Goal: Answer question/provide support: Share knowledge or assist other users

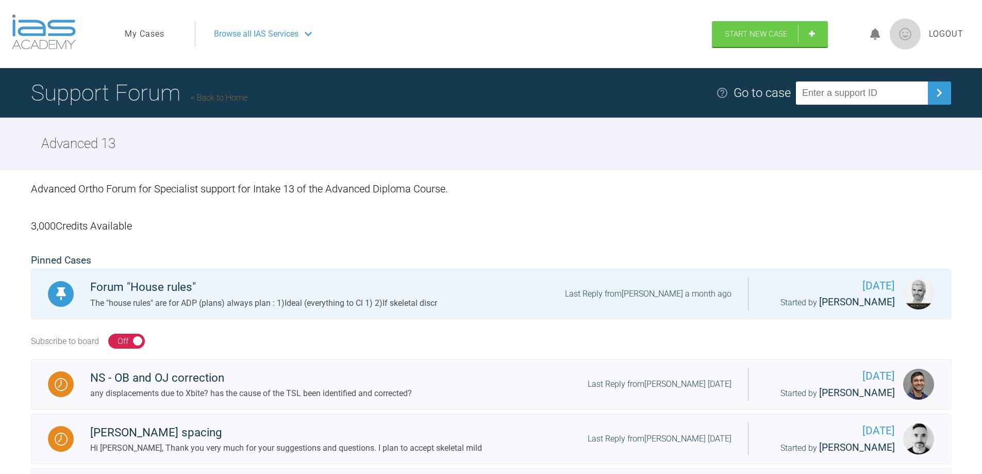
click at [265, 40] on span "Browse all IAS Services" at bounding box center [256, 33] width 85 height 13
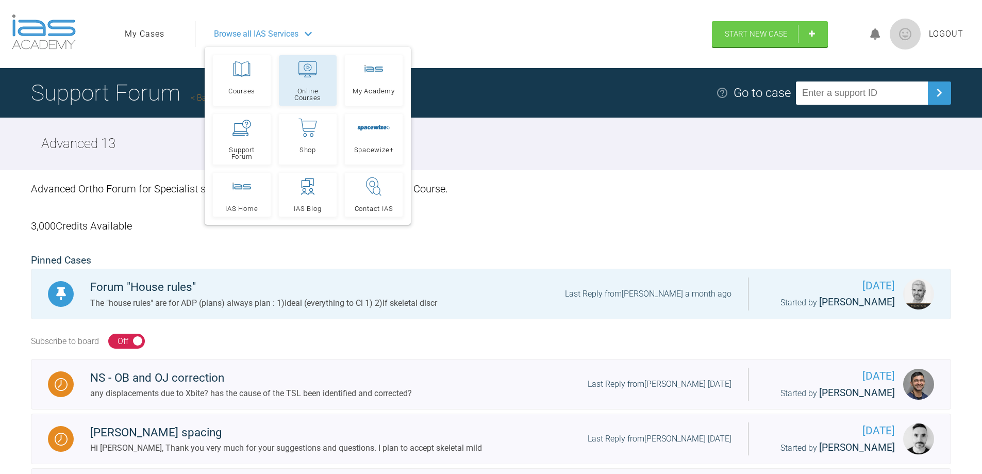
click at [308, 76] on icon at bounding box center [308, 69] width 19 height 17
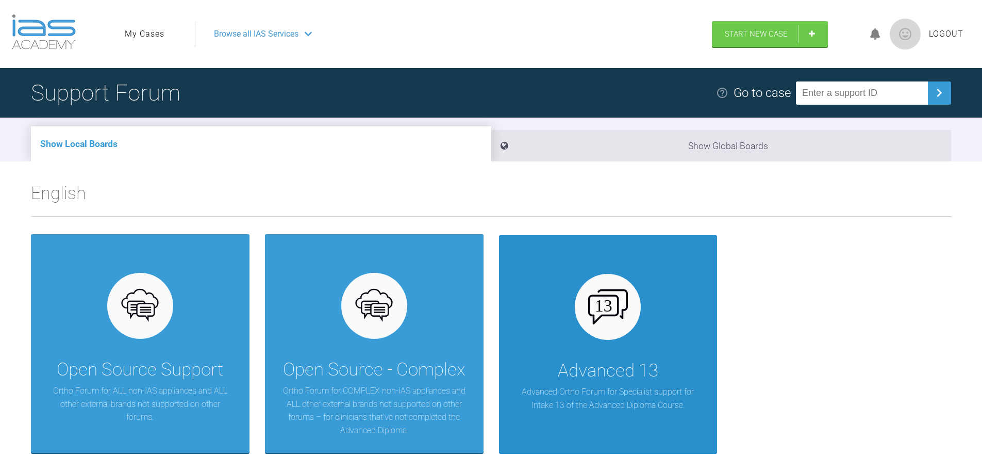
click at [527, 352] on div "Advanced 13 Advanced Ortho Forum for Specialist support for Intake 13 of the Ad…" at bounding box center [608, 344] width 219 height 219
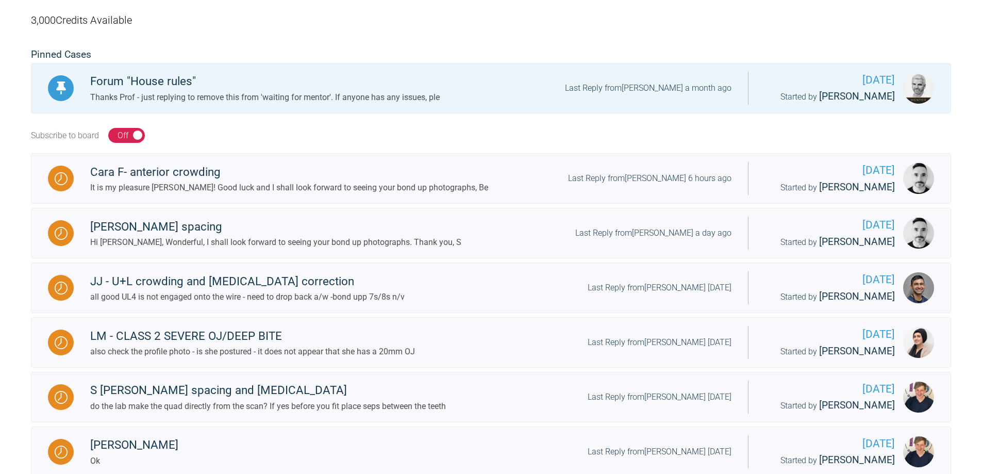
scroll to position [206, 0]
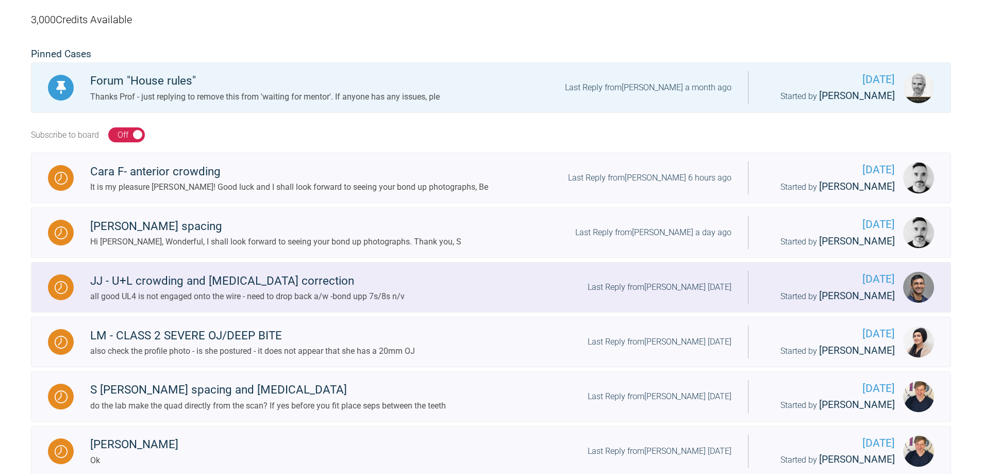
click at [236, 278] on div "JJ - U+L crowding and [MEDICAL_DATA] correction" at bounding box center [247, 281] width 315 height 19
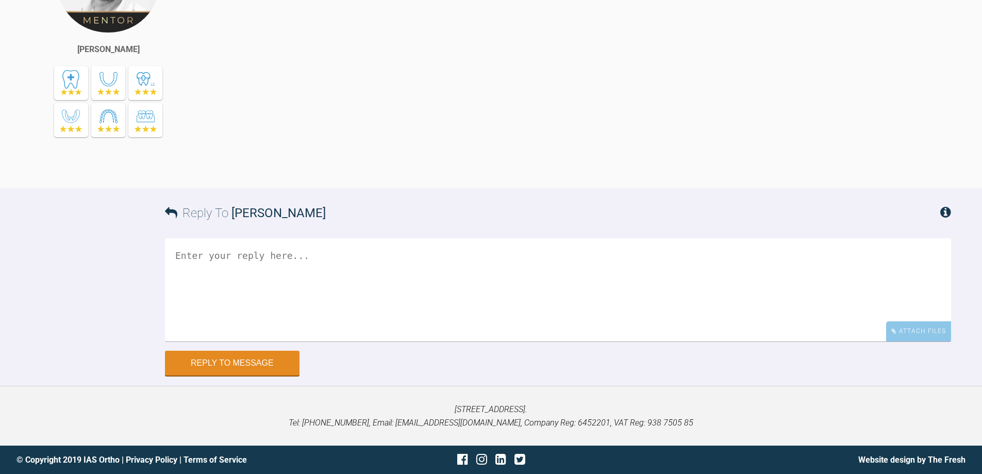
scroll to position [4434, 0]
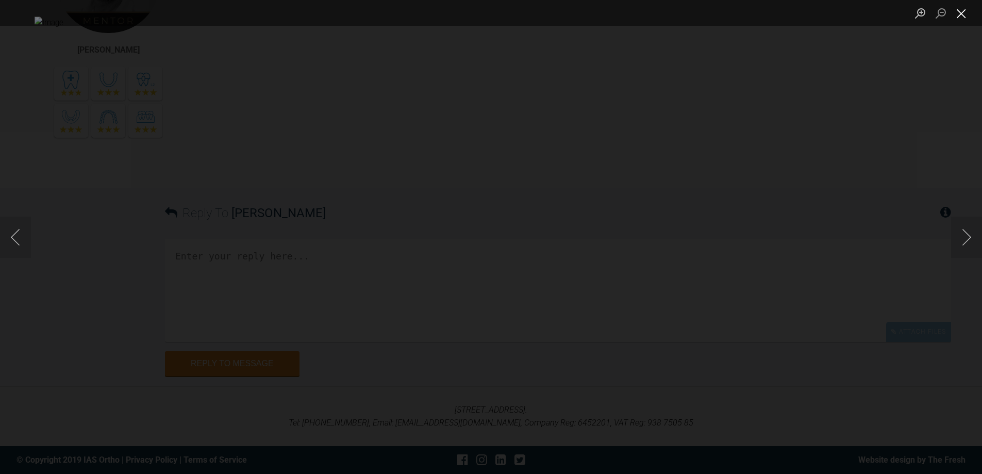
click at [962, 8] on button "Close lightbox" at bounding box center [961, 13] width 21 height 18
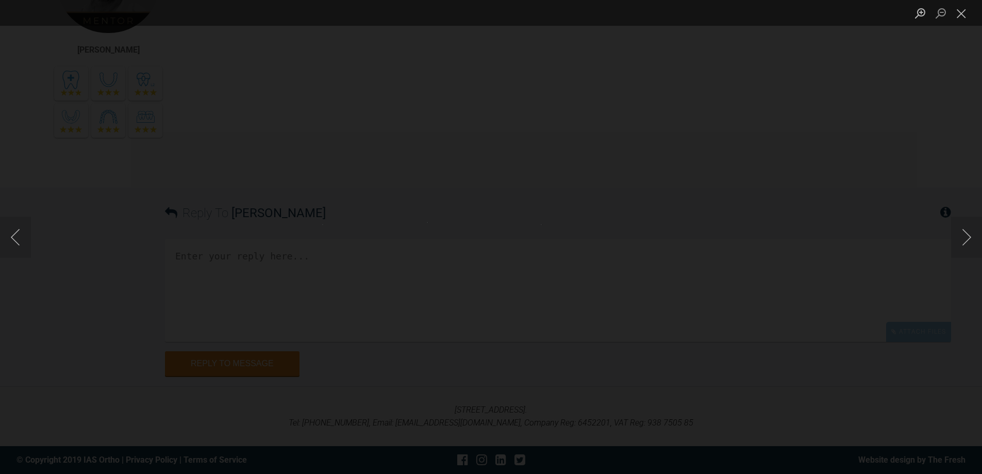
click at [489, 245] on img "Lightbox" at bounding box center [458, 237] width 62 height 30
click at [963, 15] on button "Close lightbox" at bounding box center [961, 13] width 21 height 18
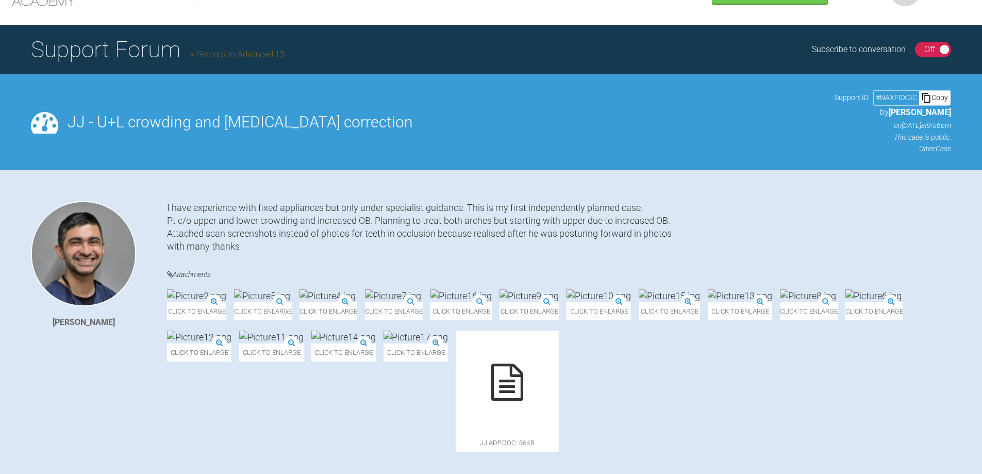
scroll to position [0, 0]
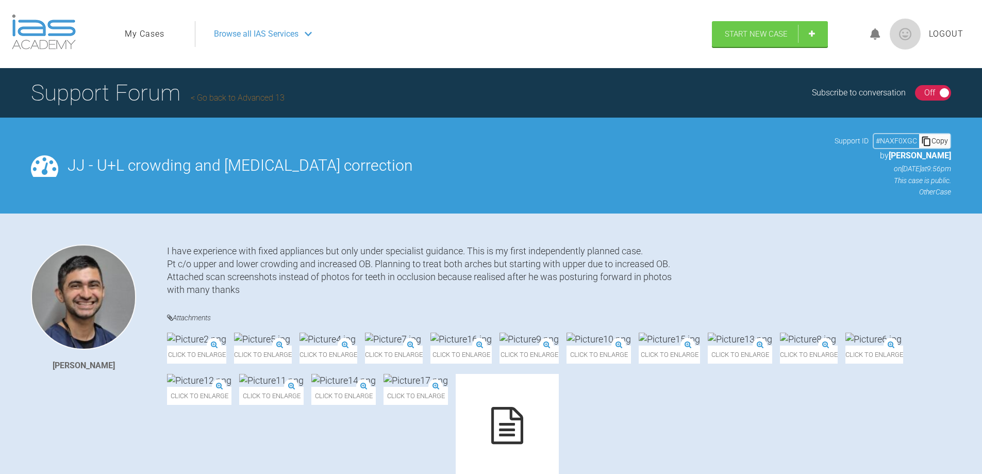
click at [216, 94] on link "Go back to Advanced 13" at bounding box center [238, 98] width 94 height 10
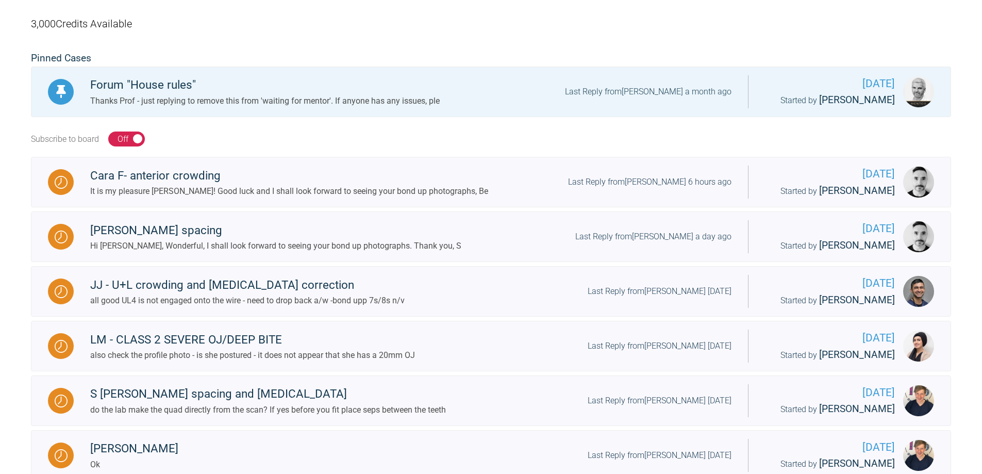
scroll to position [206, 0]
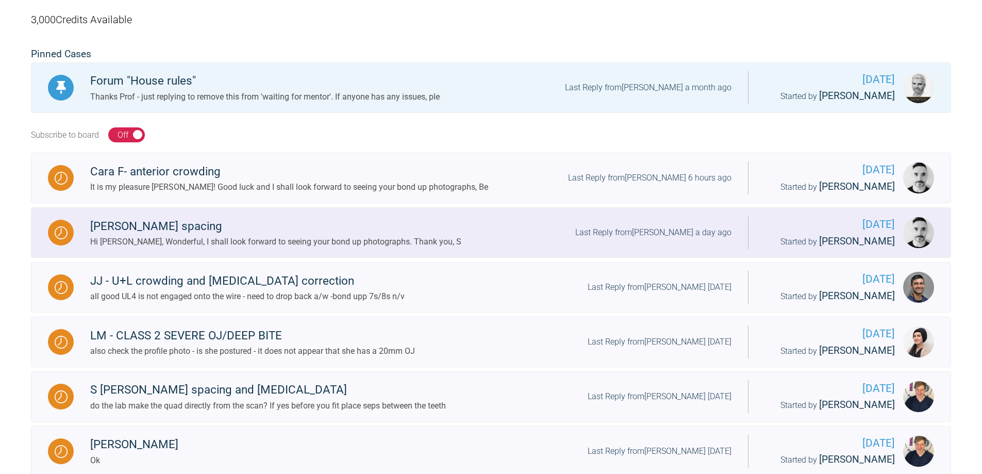
click at [197, 236] on div "Hi Derek, Wonderful, I shall look forward to seeing your bond up photographs. T…" at bounding box center [275, 241] width 371 height 13
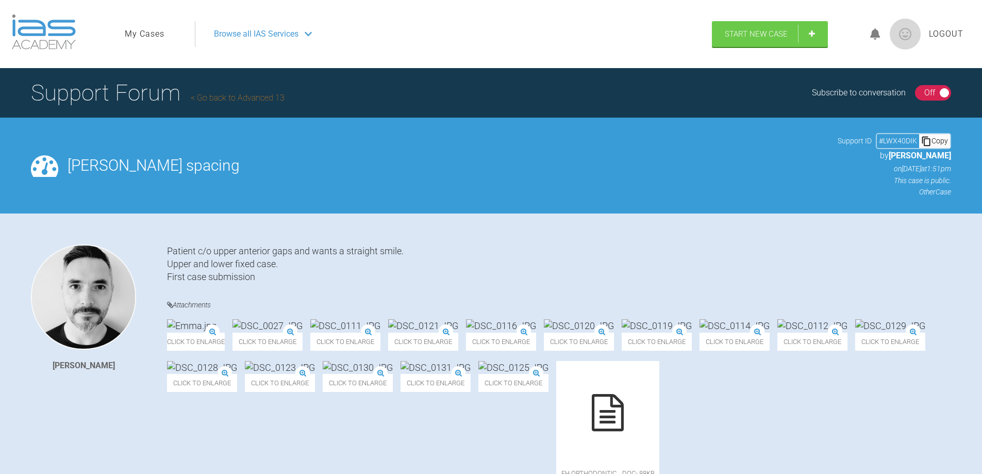
click at [251, 98] on link "Go back to Advanced 13" at bounding box center [238, 98] width 94 height 10
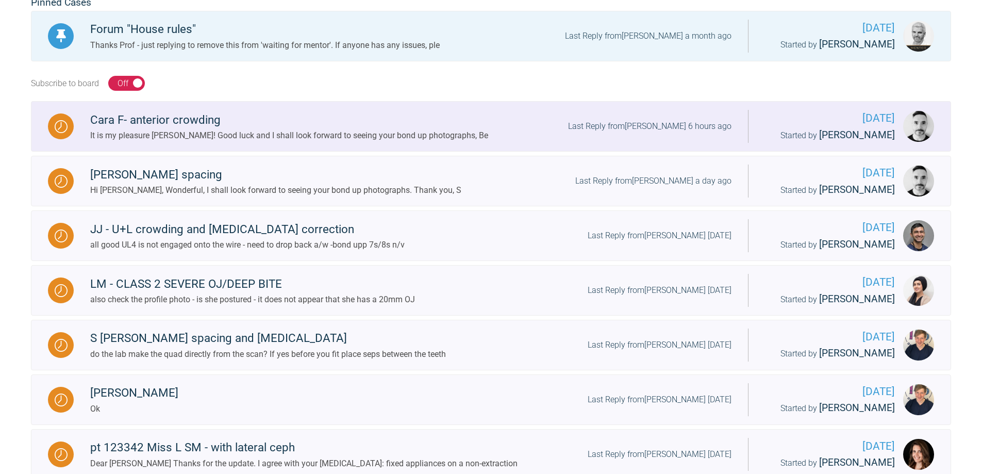
click at [207, 140] on div "It is my pleasure Derek! Good luck and I shall look forward to seeing your bond…" at bounding box center [289, 135] width 398 height 13
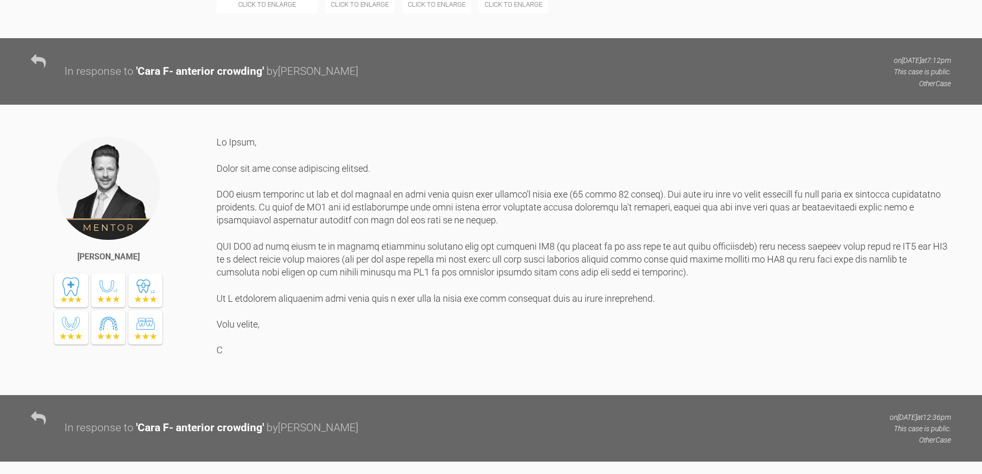
scroll to position [1035, 0]
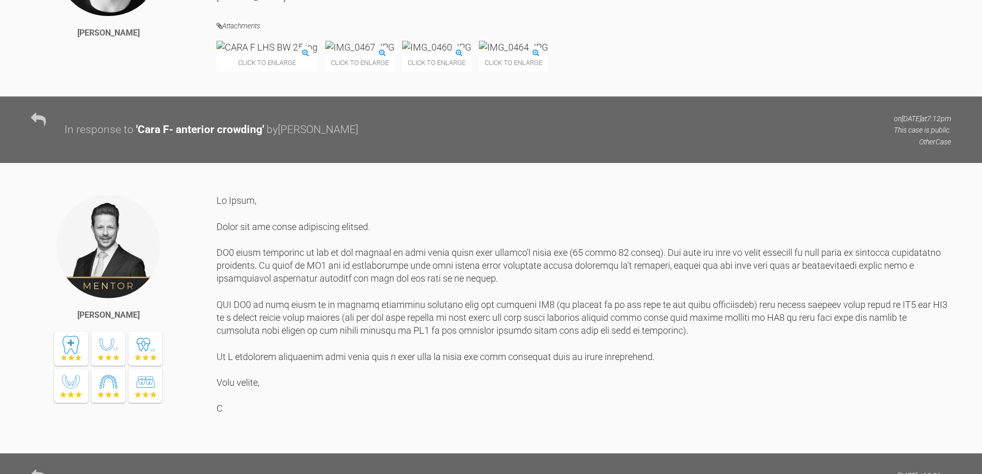
click at [394, 54] on img at bounding box center [359, 47] width 69 height 13
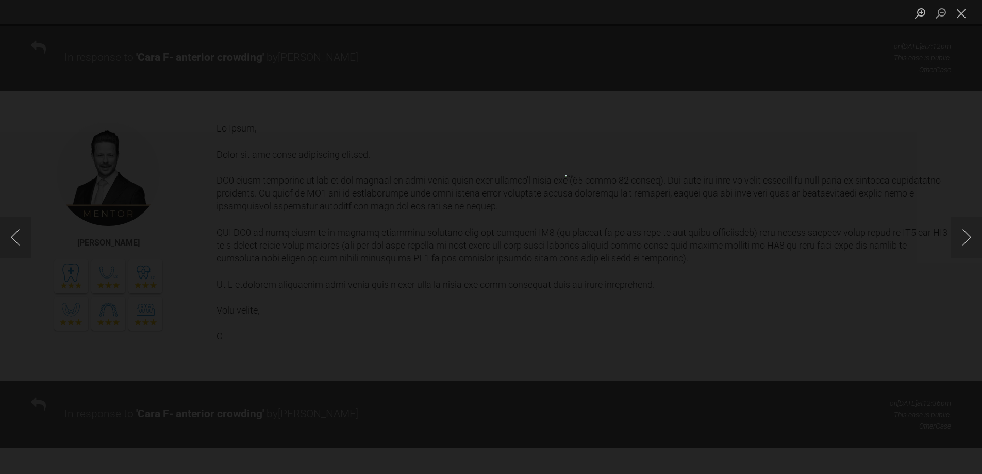
scroll to position [1139, 0]
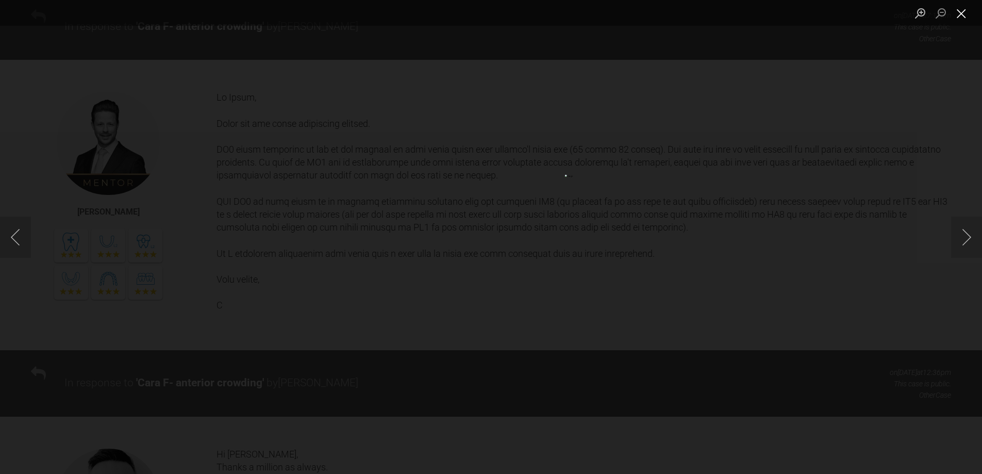
click at [959, 20] on button "Close lightbox" at bounding box center [961, 13] width 21 height 18
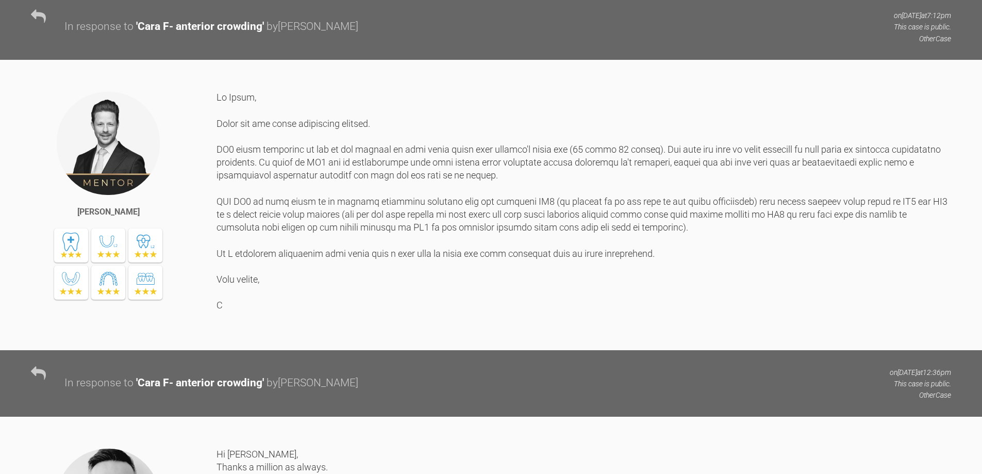
click at [538, 316] on div "Stephen O'Connor" at bounding box center [491, 205] width 982 height 290
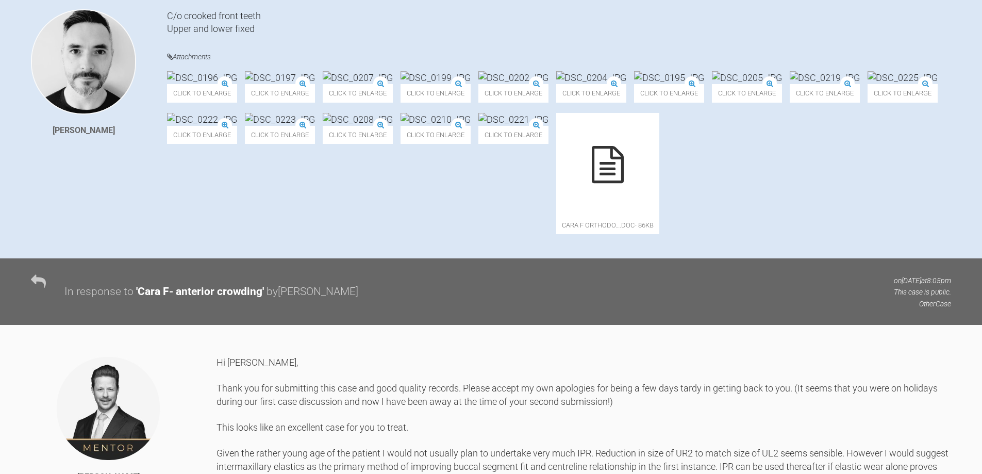
scroll to position [262, 0]
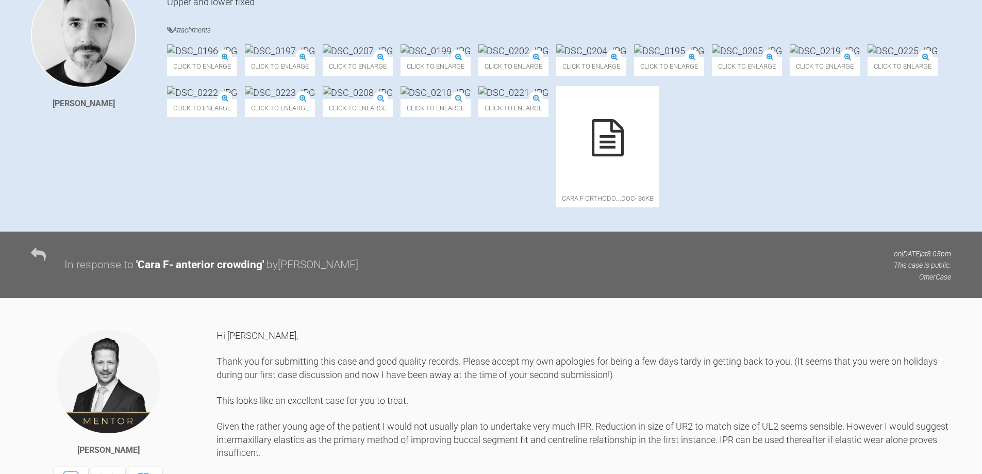
click at [592, 156] on icon at bounding box center [608, 137] width 32 height 37
click at [471, 57] on img at bounding box center [436, 50] width 70 height 13
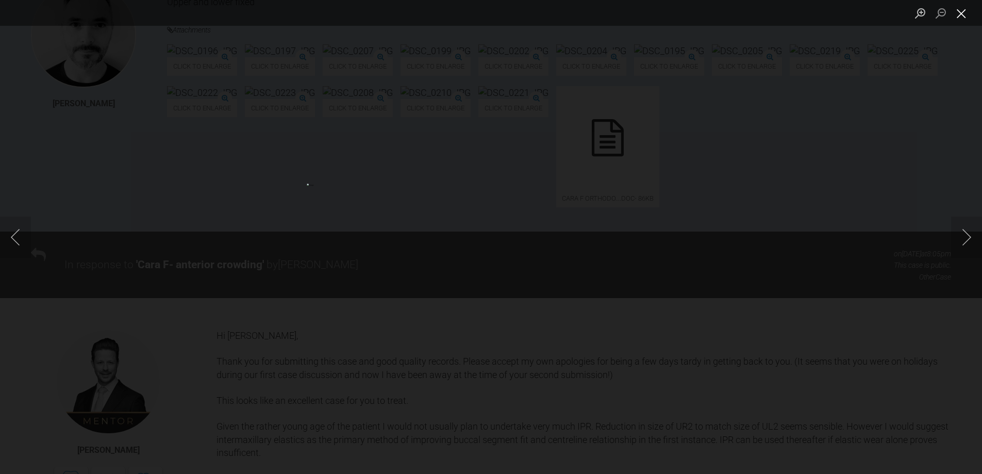
click at [960, 14] on button "Close lightbox" at bounding box center [961, 13] width 21 height 18
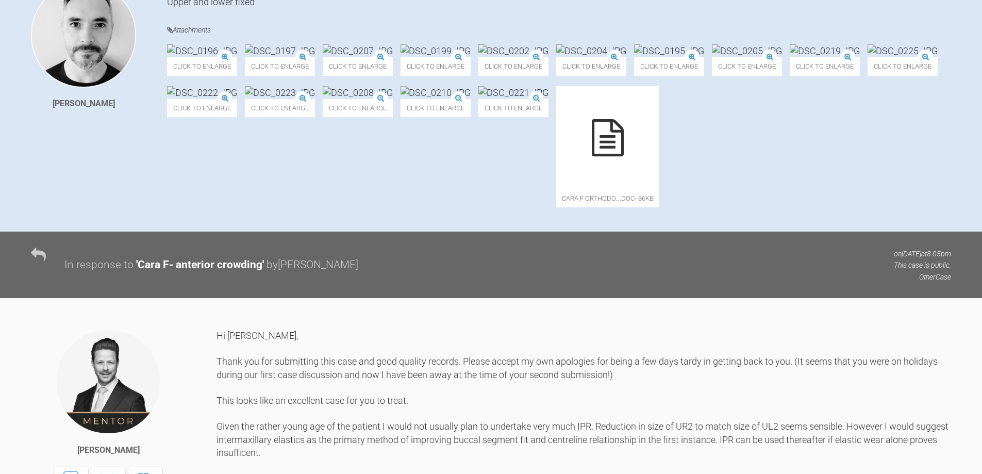
click at [471, 57] on img at bounding box center [436, 50] width 70 height 13
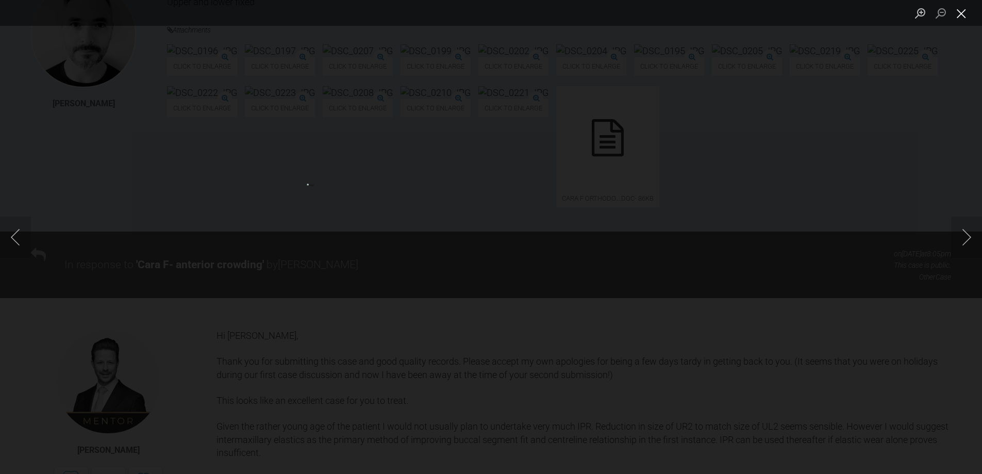
click at [961, 17] on button "Close lightbox" at bounding box center [961, 13] width 21 height 18
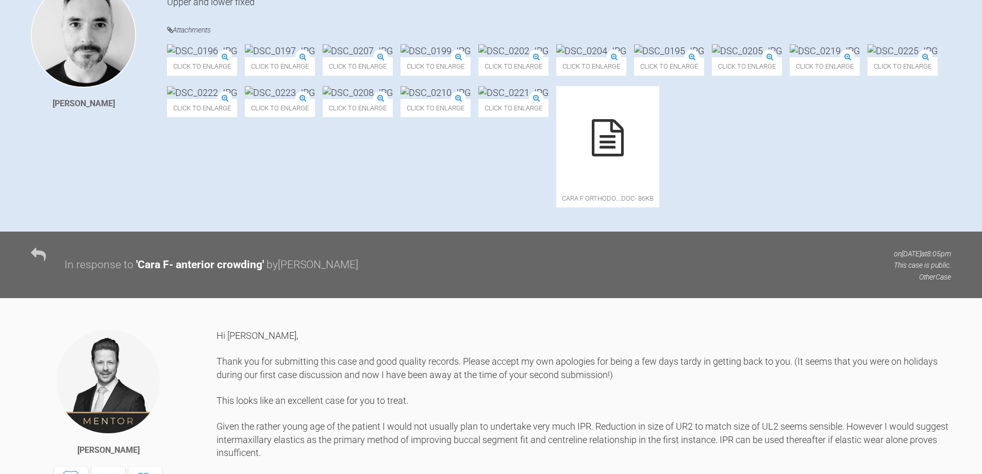
click at [490, 218] on div "Click to enlarge Click to enlarge Click to enlarge Click to enlarge Click to en…" at bounding box center [559, 130] width 784 height 173
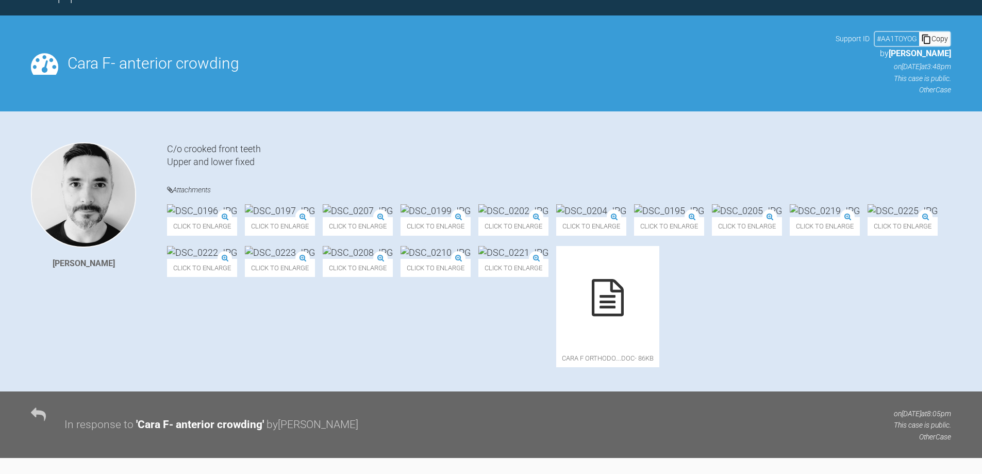
scroll to position [0, 0]
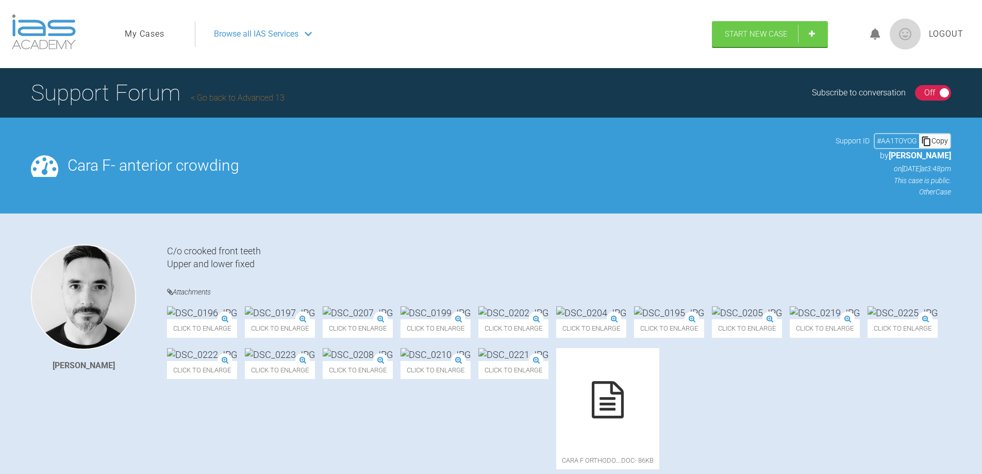
click at [288, 32] on span "Browse all IAS Services" at bounding box center [256, 33] width 85 height 13
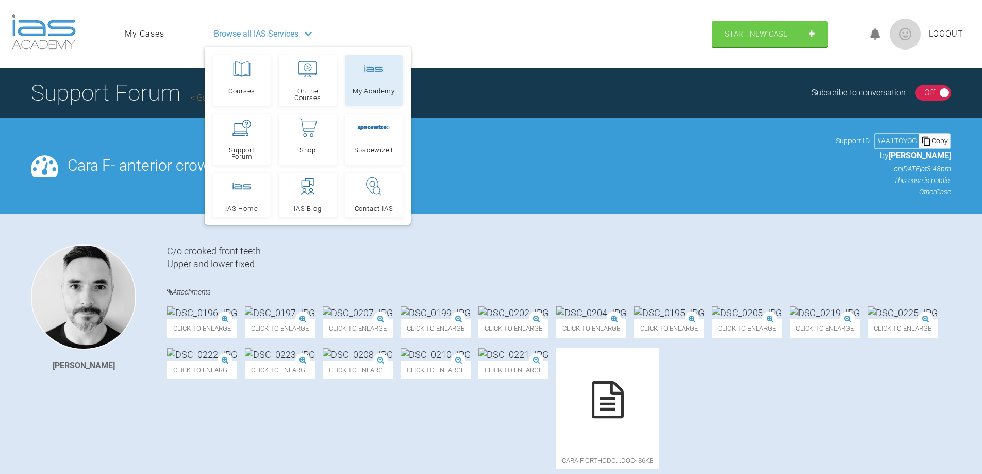
click at [354, 88] on span "My Academy" at bounding box center [374, 91] width 42 height 7
